Goal: Find specific page/section: Find specific page/section

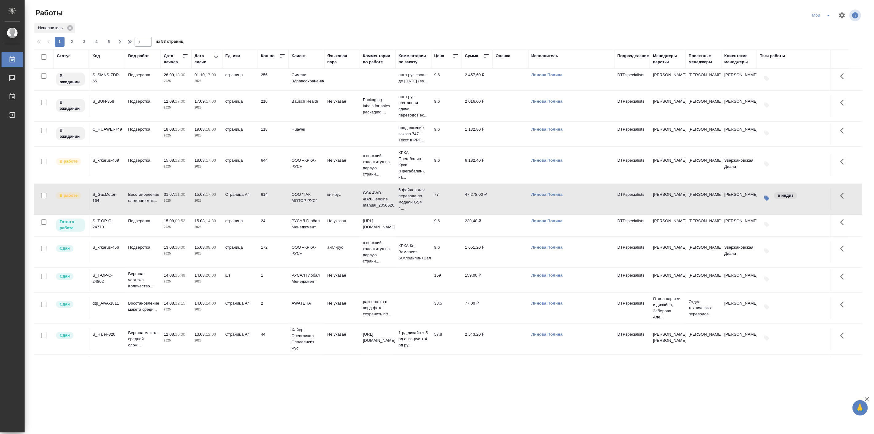
click at [137, 90] on td "Подверстка" at bounding box center [143, 80] width 36 height 22
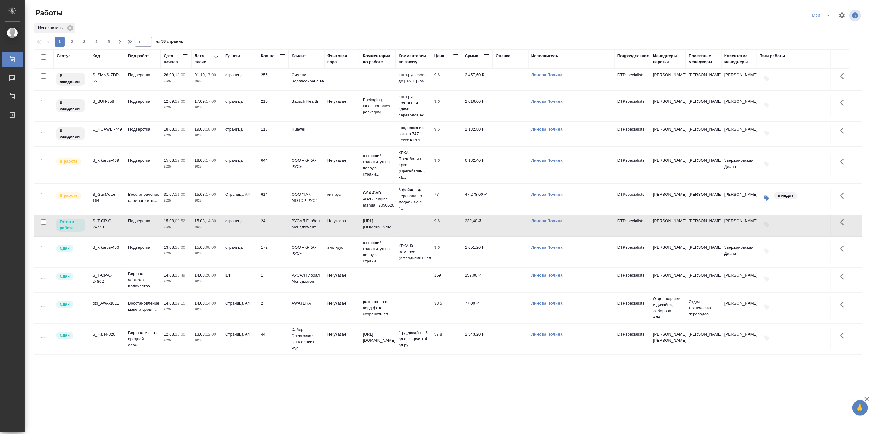
click at [137, 90] on td "Подверстка" at bounding box center [143, 80] width 36 height 22
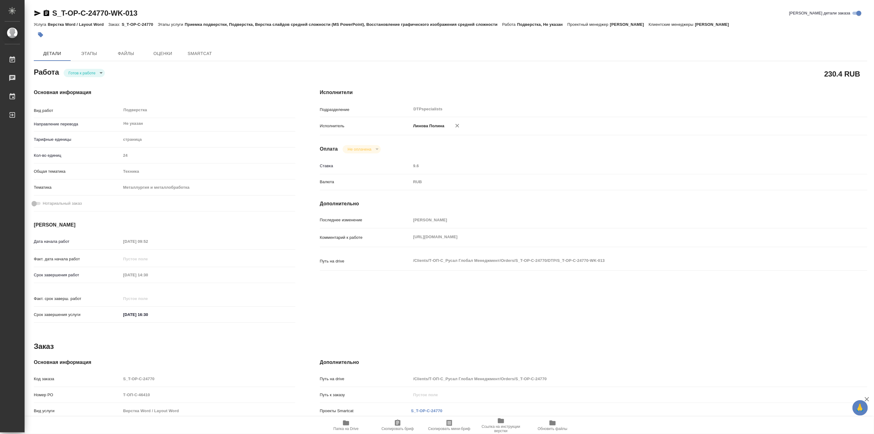
type textarea "x"
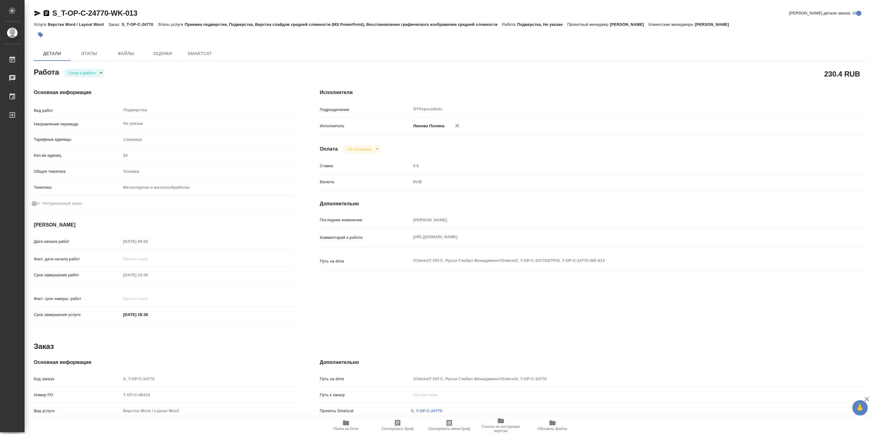
type textarea "x"
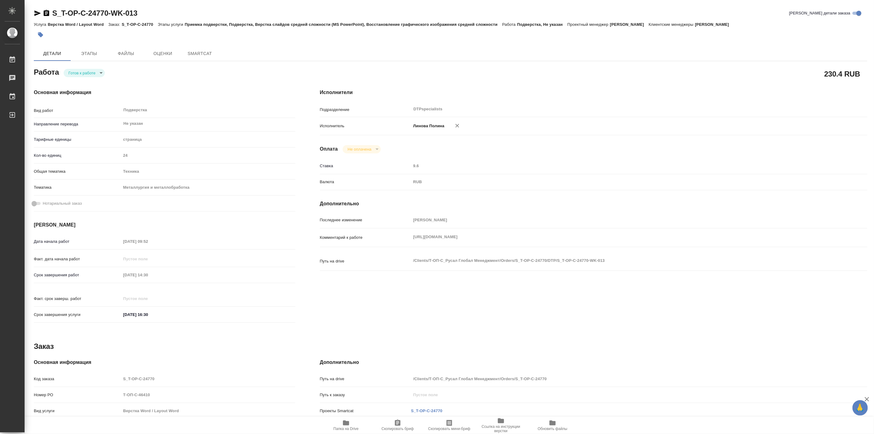
type textarea "x"
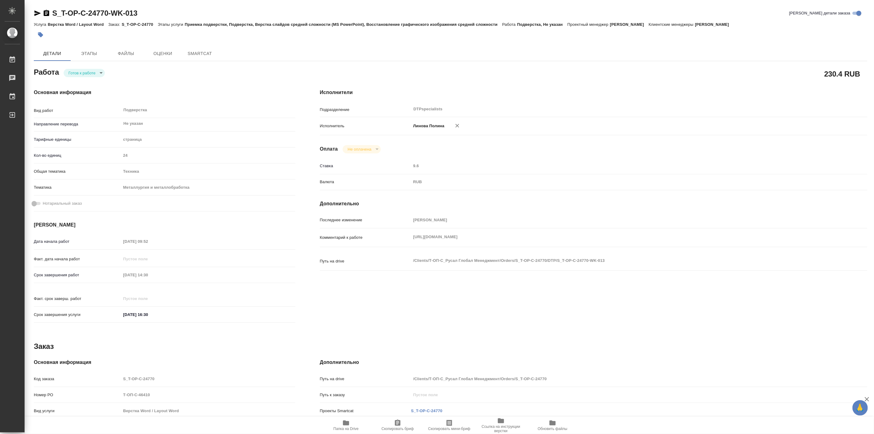
type textarea "x"
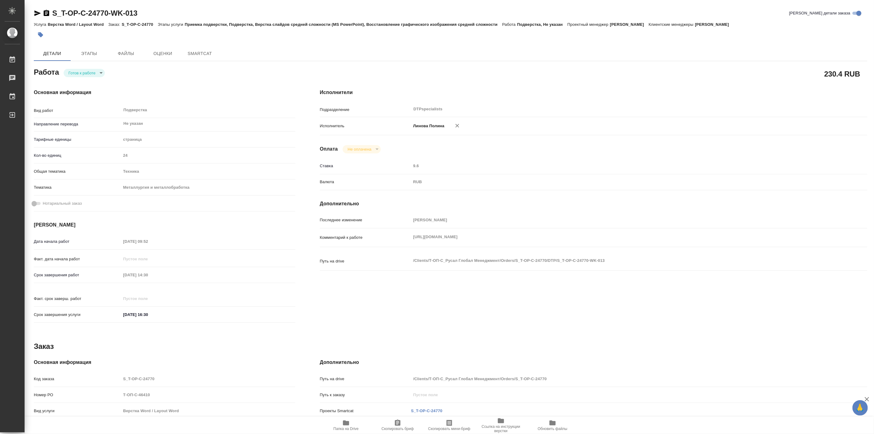
type textarea "x"
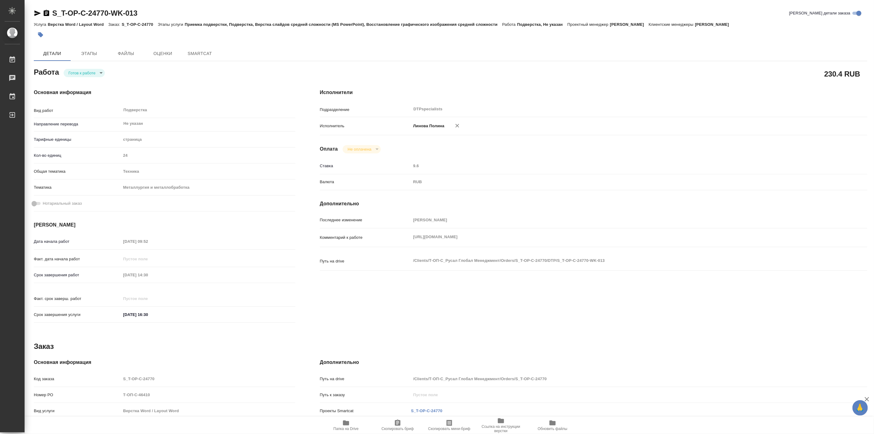
type textarea "x"
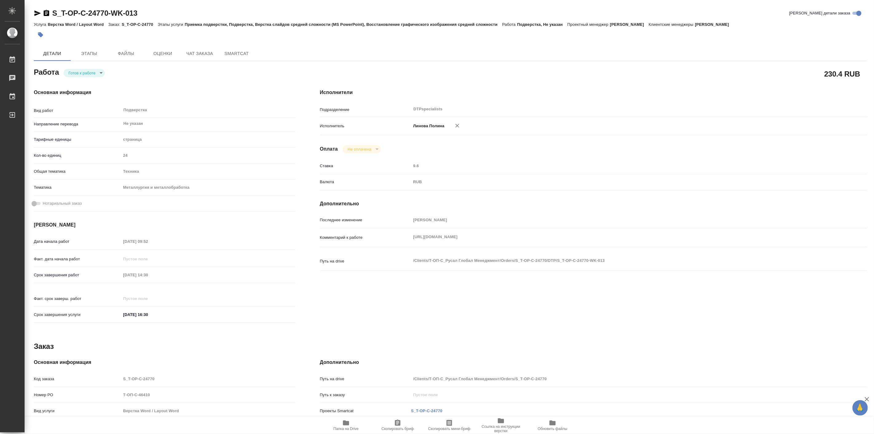
type textarea "x"
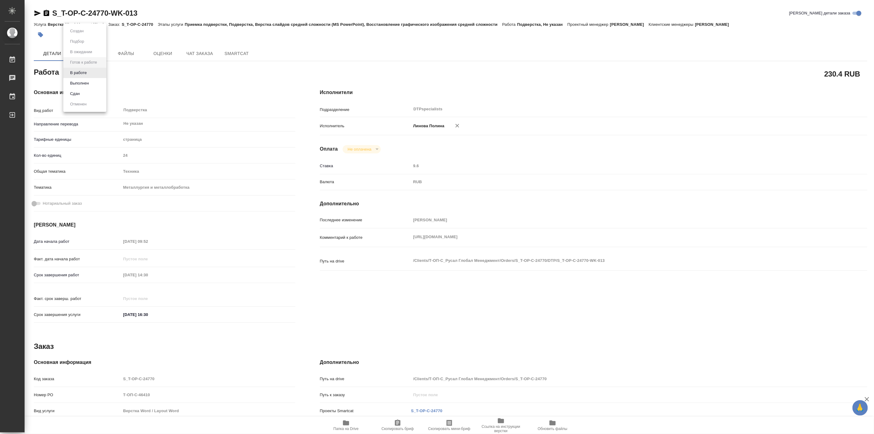
click at [96, 73] on body "🙏 .cls-1 fill:#fff; AWATERA Linova Polina Работы Чаты График Выйти S_T-OP-C-247…" at bounding box center [437, 217] width 874 height 434
type textarea "x"
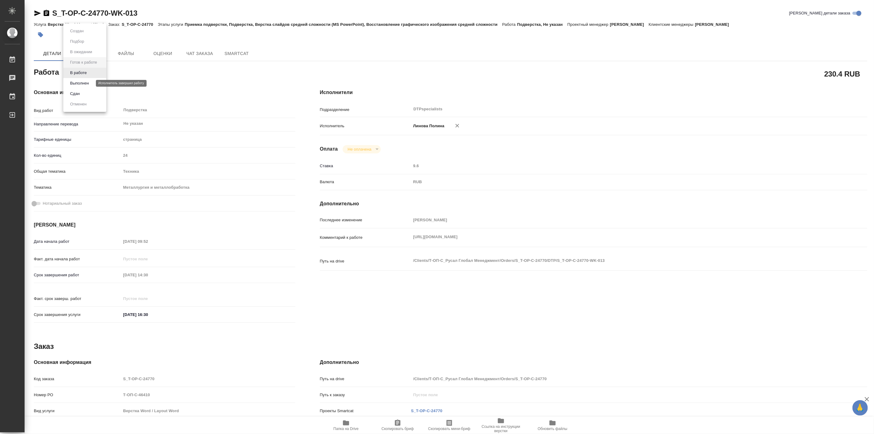
type textarea "x"
click at [83, 74] on button "В работе" at bounding box center [78, 72] width 20 height 7
type textarea "x"
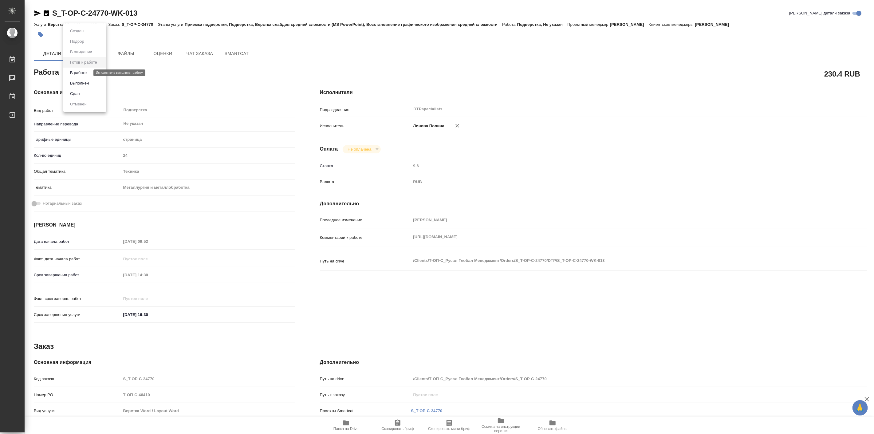
type textarea "x"
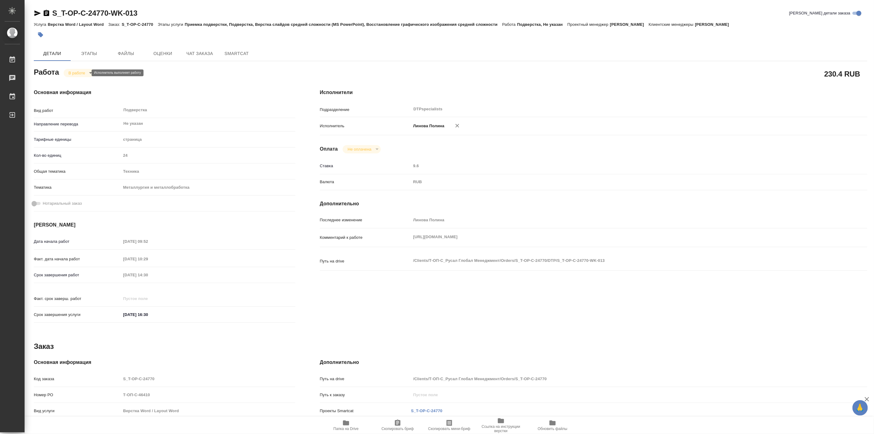
type textarea "x"
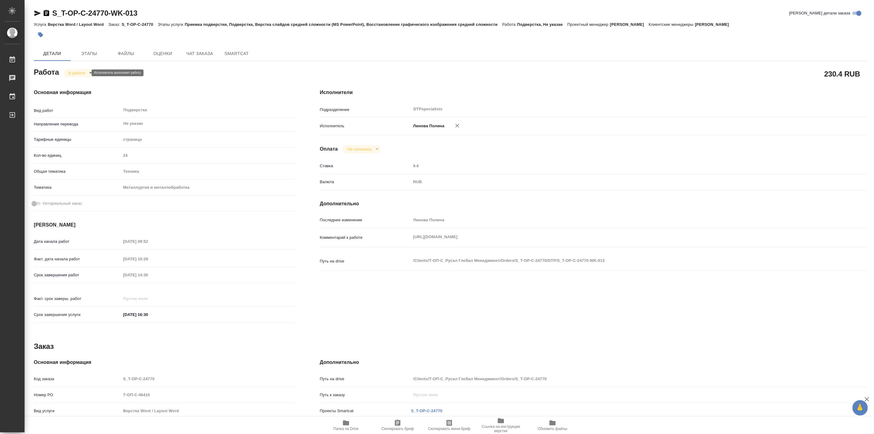
type textarea "x"
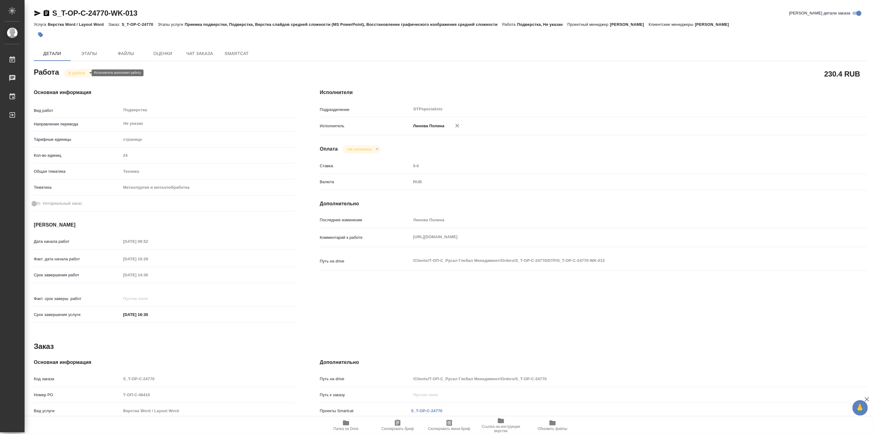
type textarea "x"
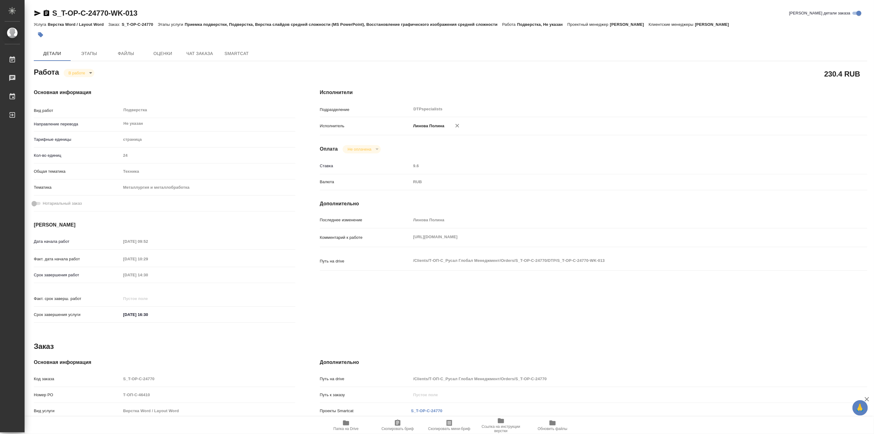
type textarea "x"
drag, startPoint x: 52, startPoint y: 6, endPoint x: 110, endPoint y: 17, distance: 59.3
click at [110, 17] on div "S_T-OP-C-24770-WK-013 Кратко детали заказа Услуга Верстка Word / Layout Word За…" at bounding box center [450, 261] width 840 height 523
copy link "S_T-OP-C-24770"
